Goal: Obtain resource: Download file/media

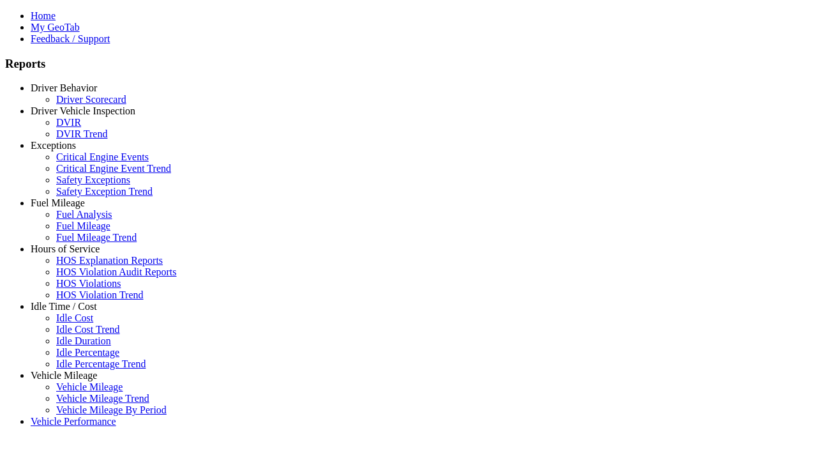
click at [73, 93] on link "Driver Behavior" at bounding box center [64, 87] width 66 height 11
click at [83, 105] on link "Driver Scorecard" at bounding box center [91, 99] width 70 height 11
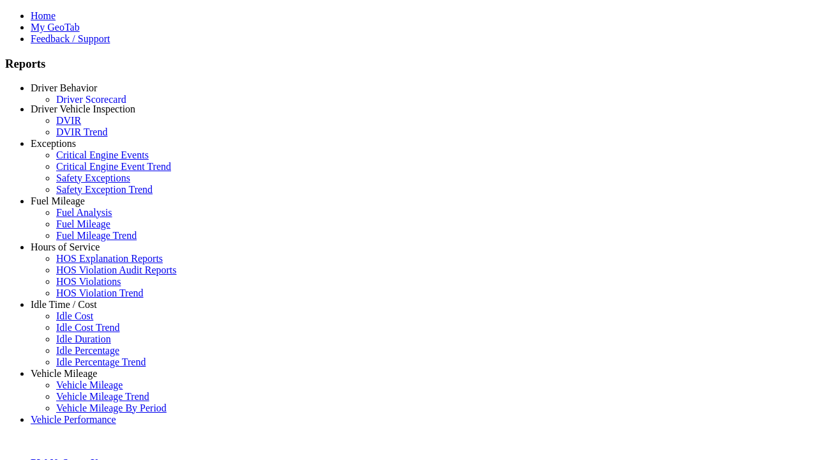
type input "**********"
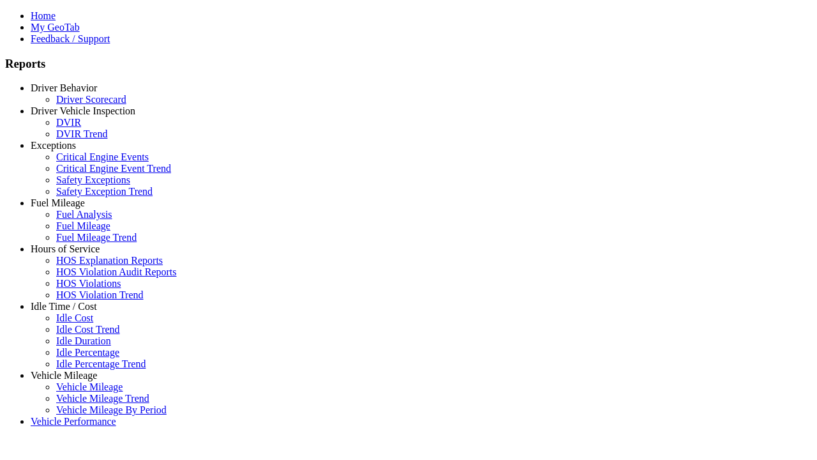
type input "**********"
